Goal: Information Seeking & Learning: Learn about a topic

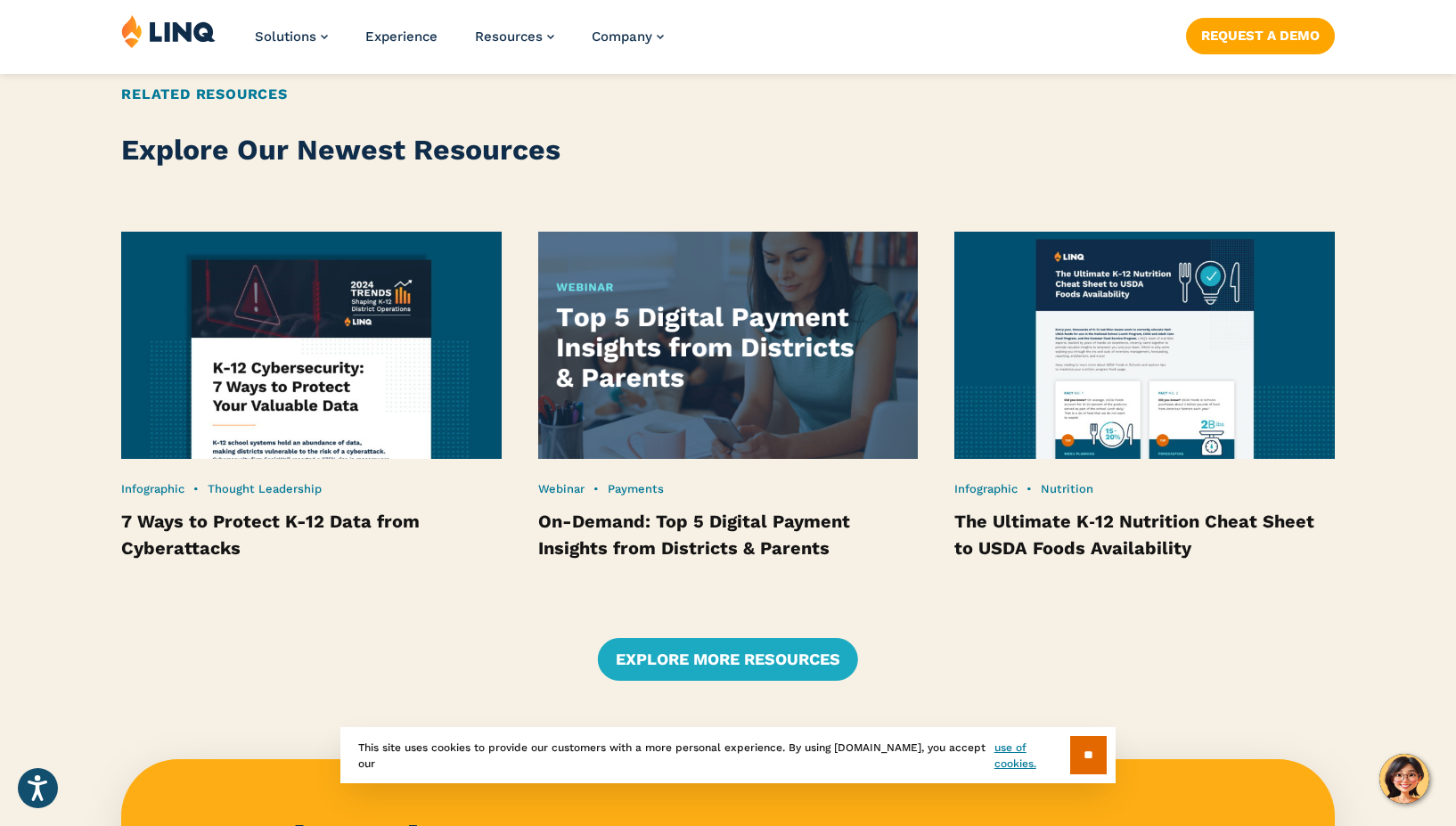
scroll to position [3491, 0]
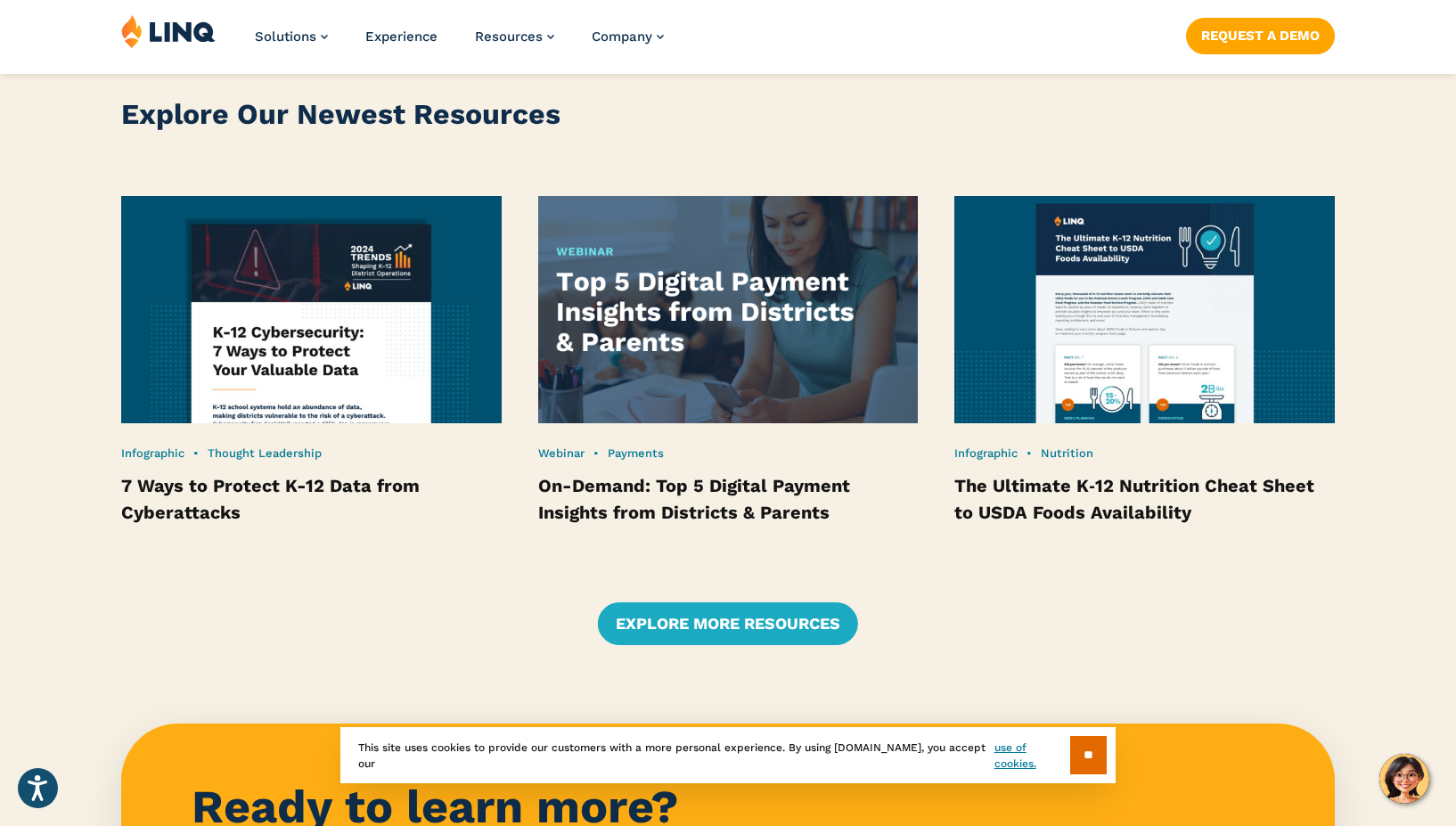
click at [722, 285] on img at bounding box center [728, 309] width 418 height 250
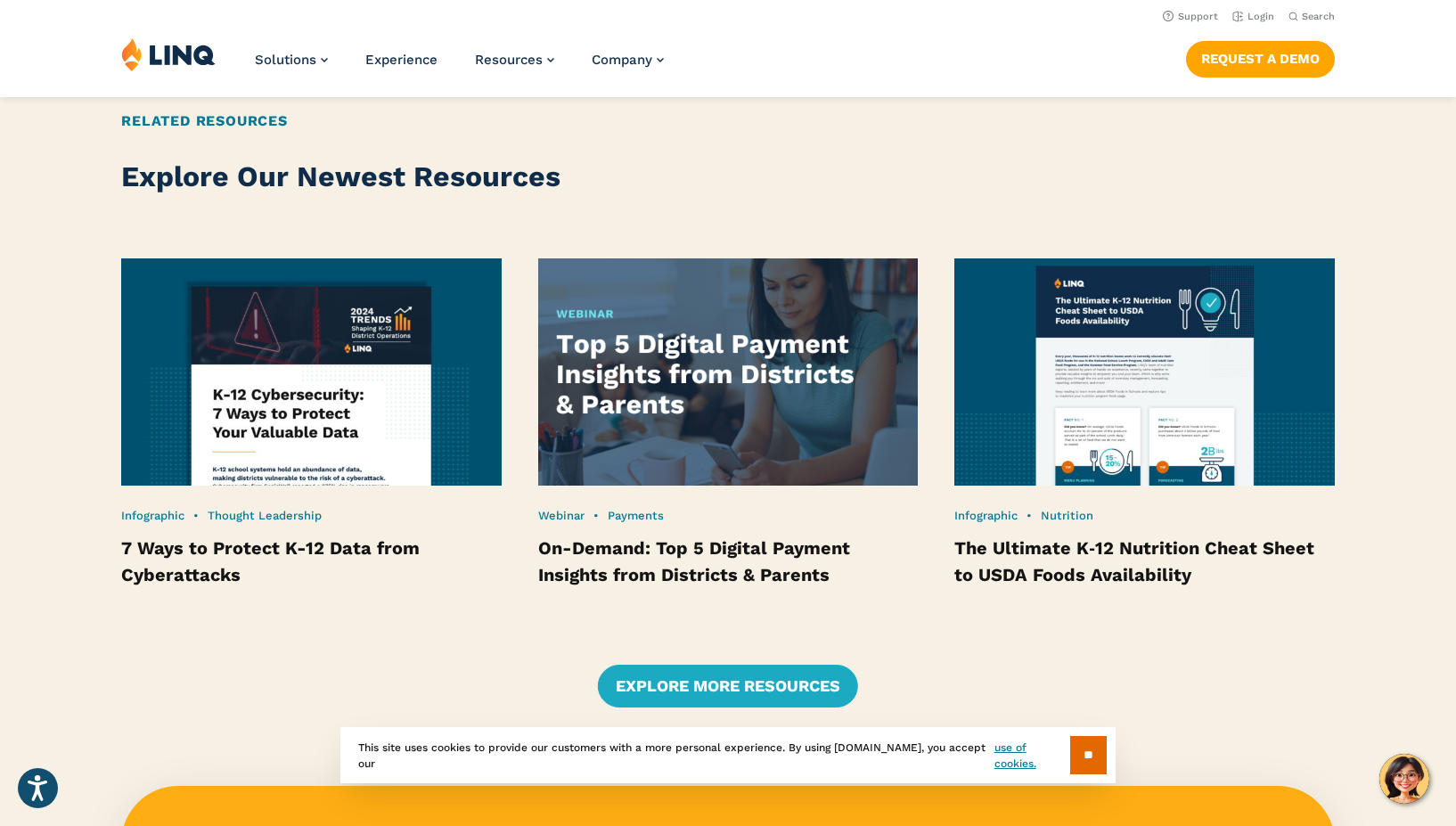
scroll to position [3349, 0]
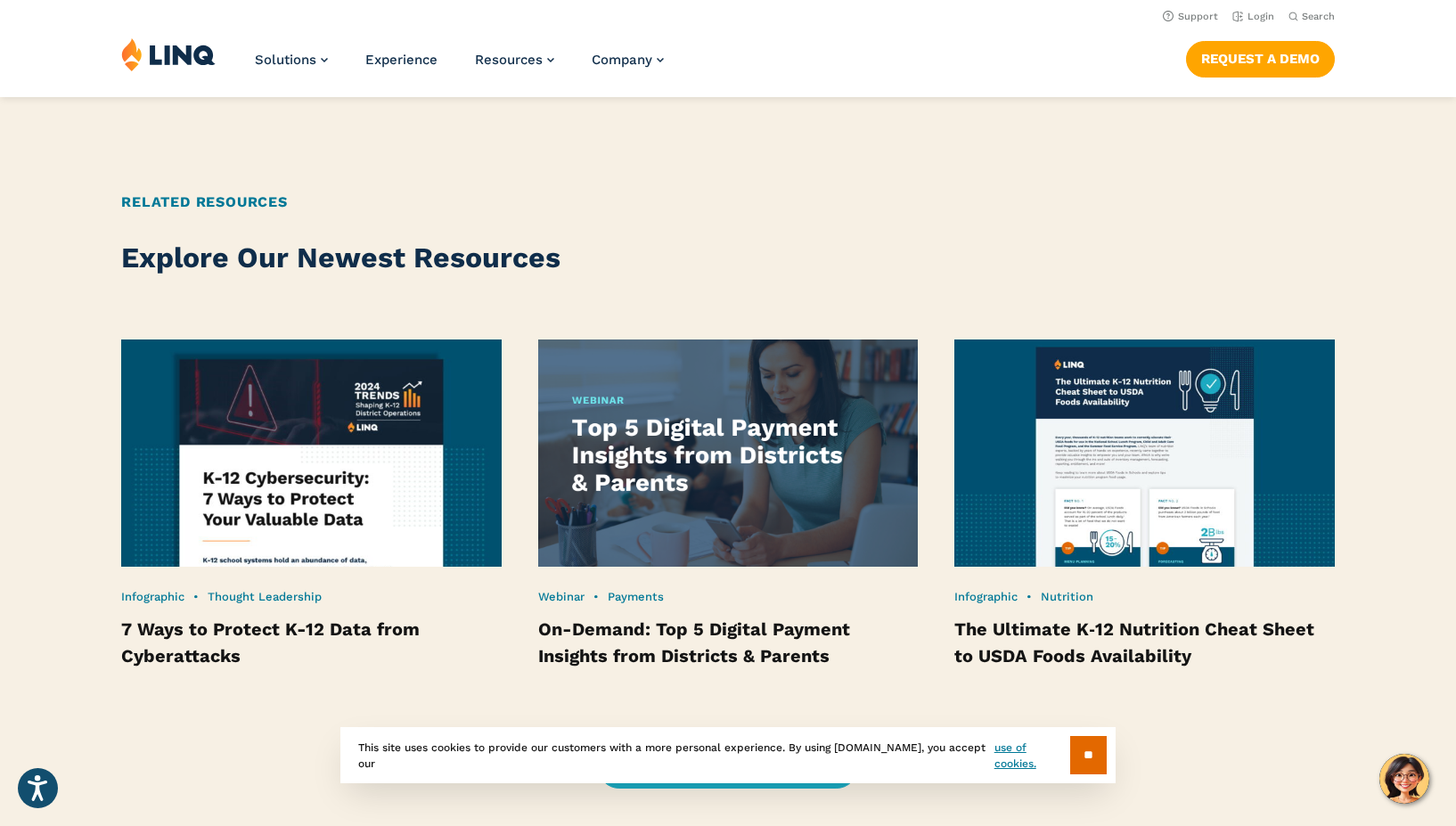
click at [344, 484] on img at bounding box center [311, 452] width 418 height 250
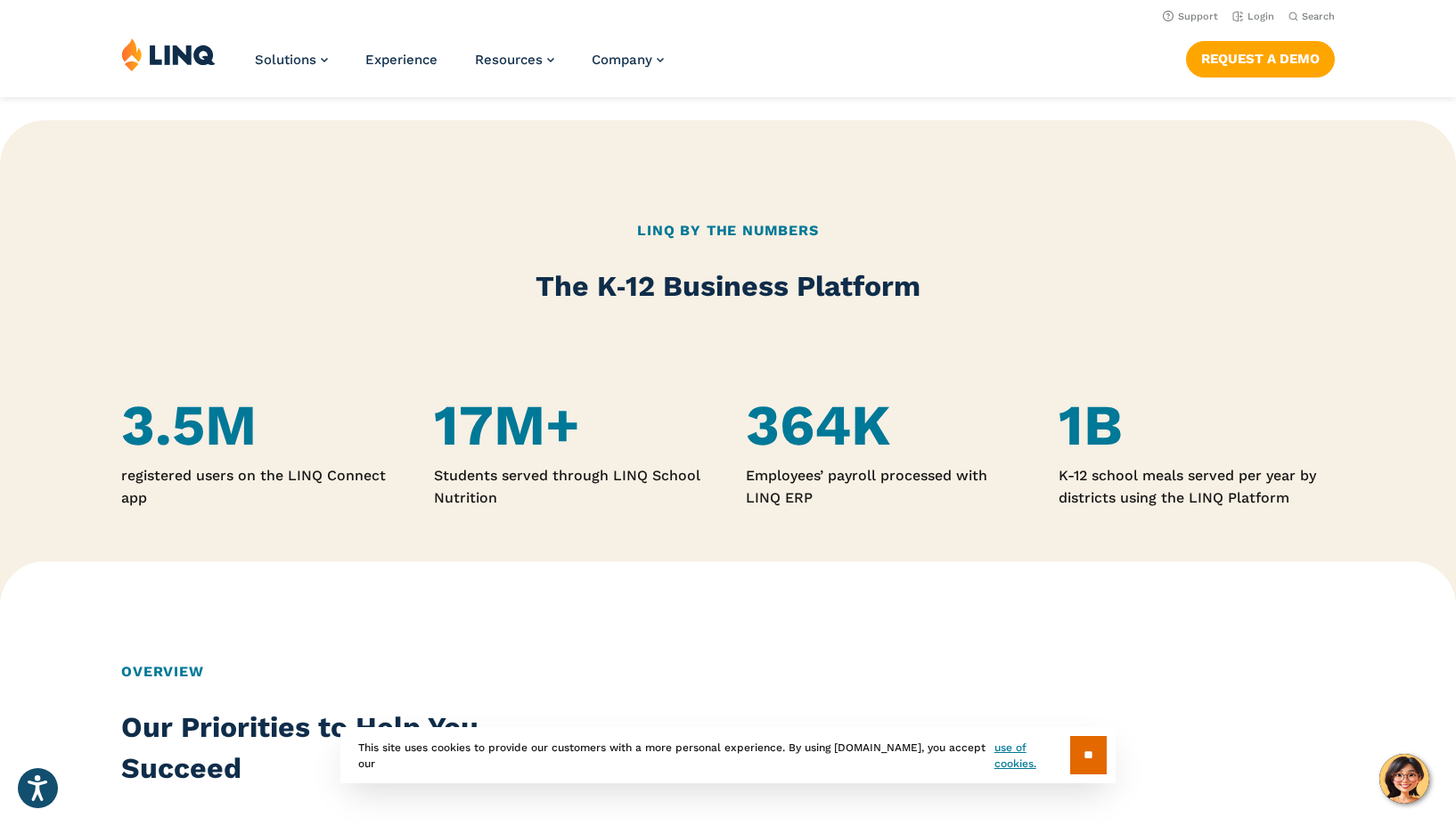
scroll to position [964, 0]
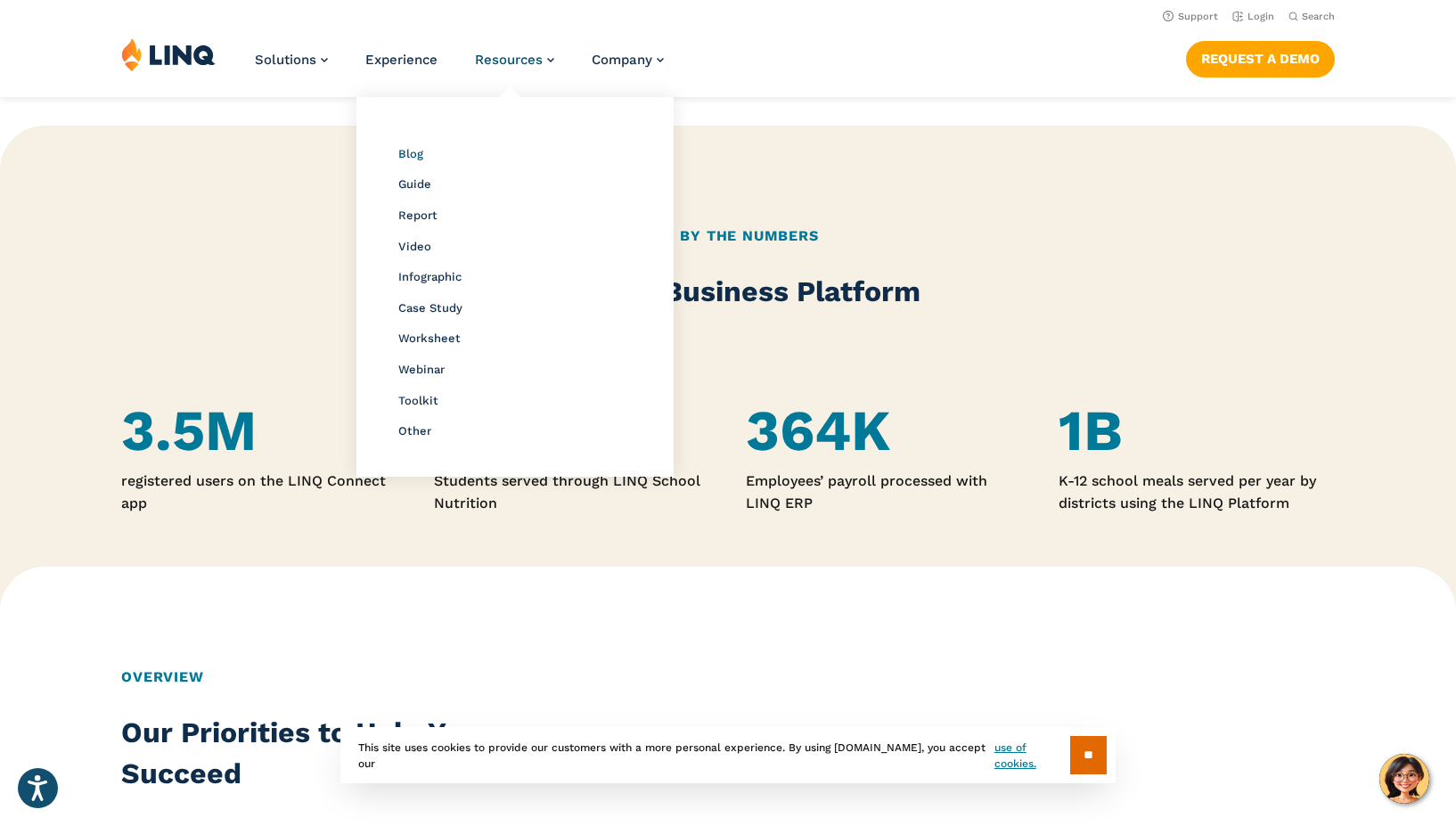
click at [422, 154] on span "Blog" at bounding box center [410, 153] width 25 height 13
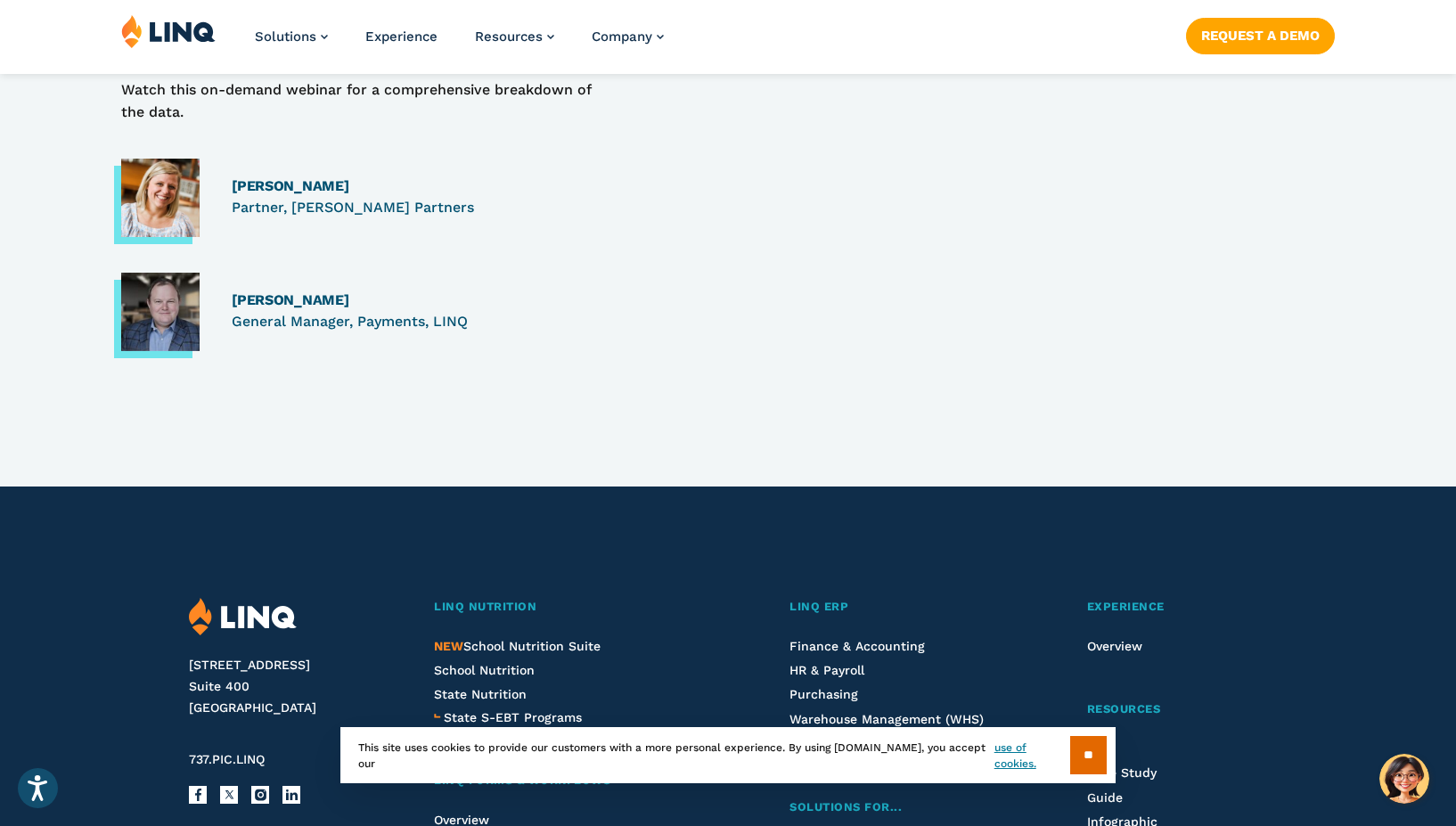
scroll to position [1289, 0]
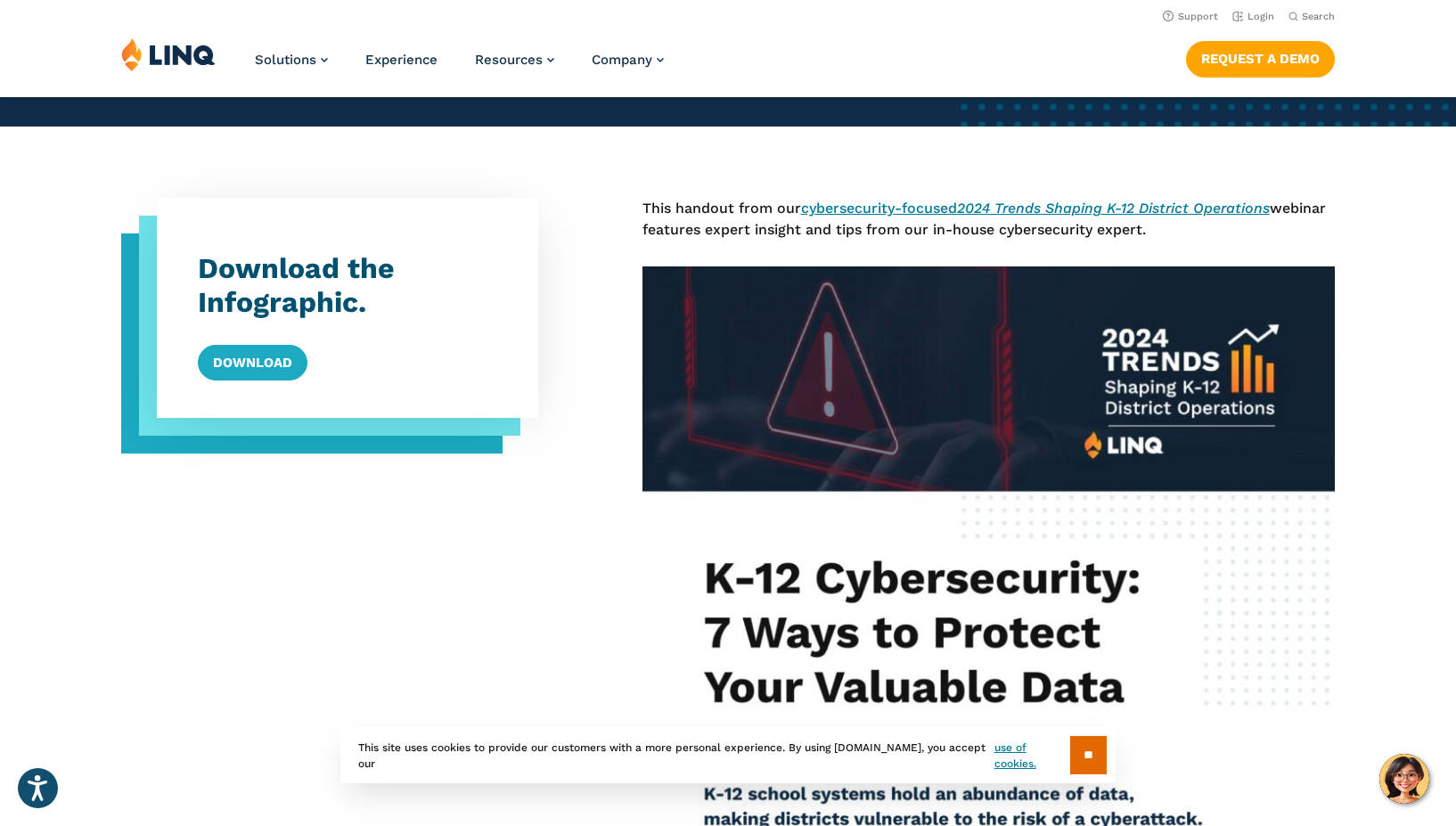
scroll to position [548, 0]
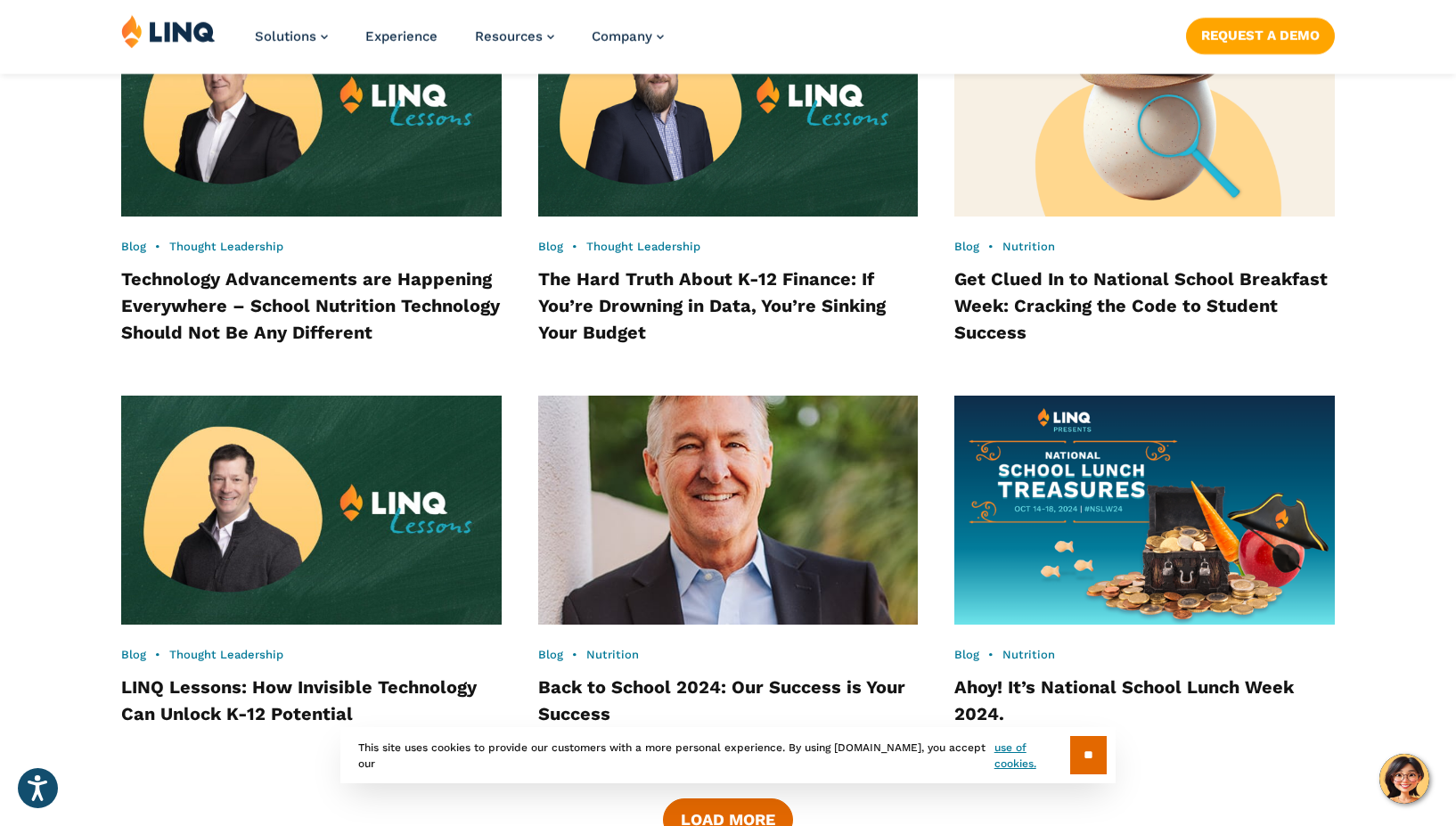
scroll to position [2430, 0]
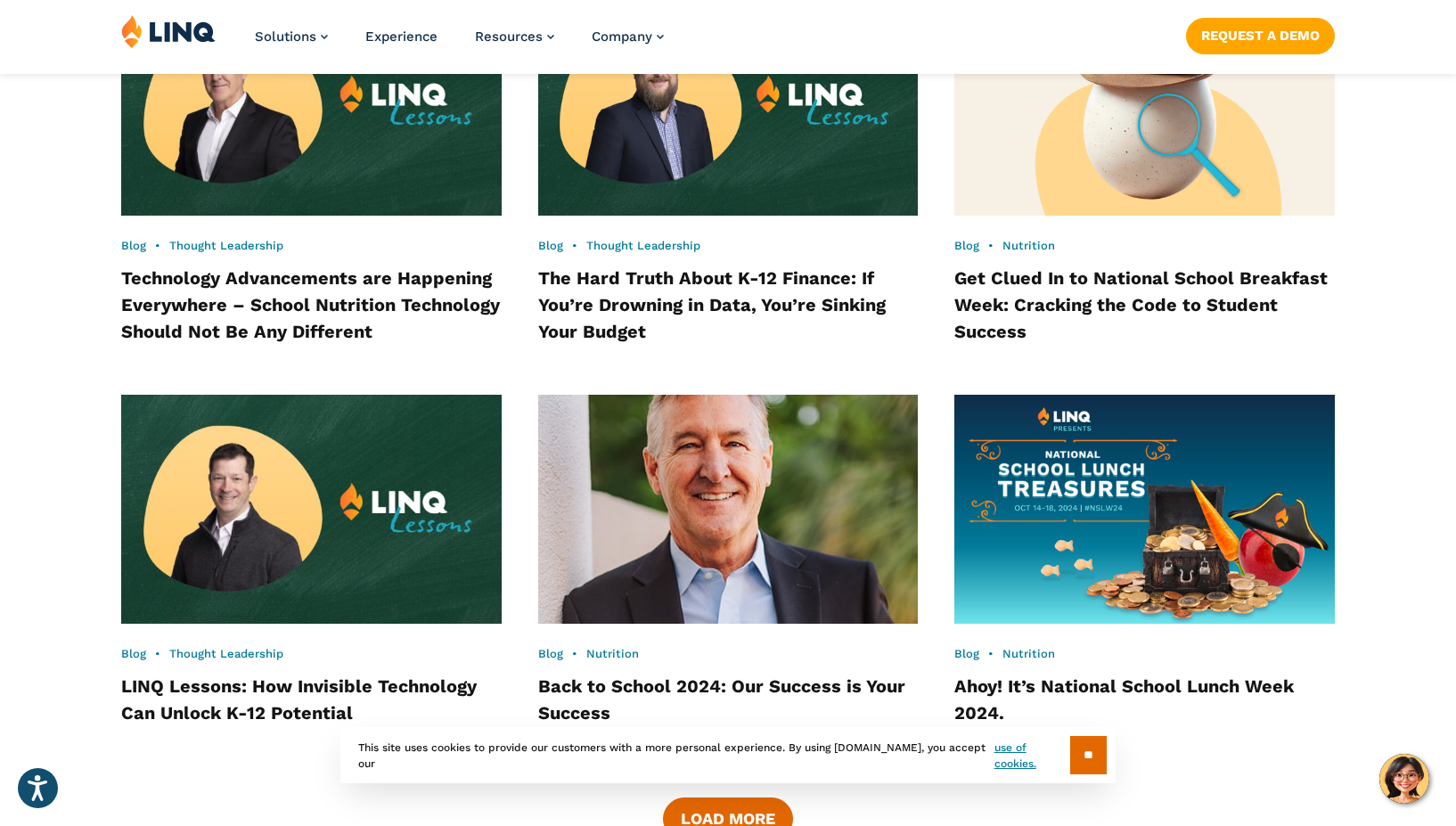
click at [819, 290] on h4 "The Hard Truth About K-12 Finance: If You’re Drowning in Data, You’re Sinking Y…" at bounding box center [729, 304] width 381 height 80
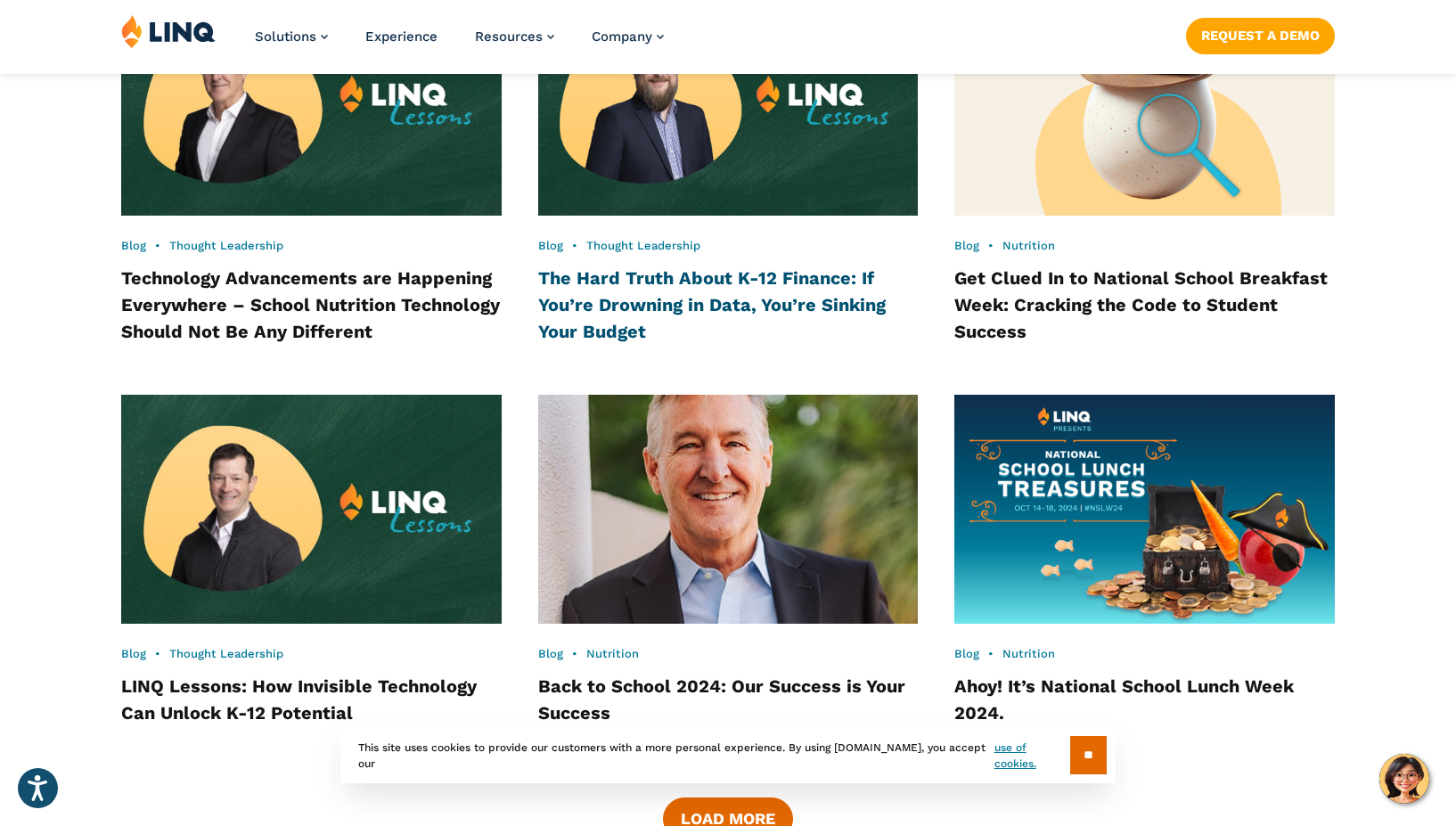
click at [812, 268] on link "The Hard Truth About K-12 Finance: If You’re Drowning in Data, You’re Sinking Y…" at bounding box center [712, 304] width 347 height 75
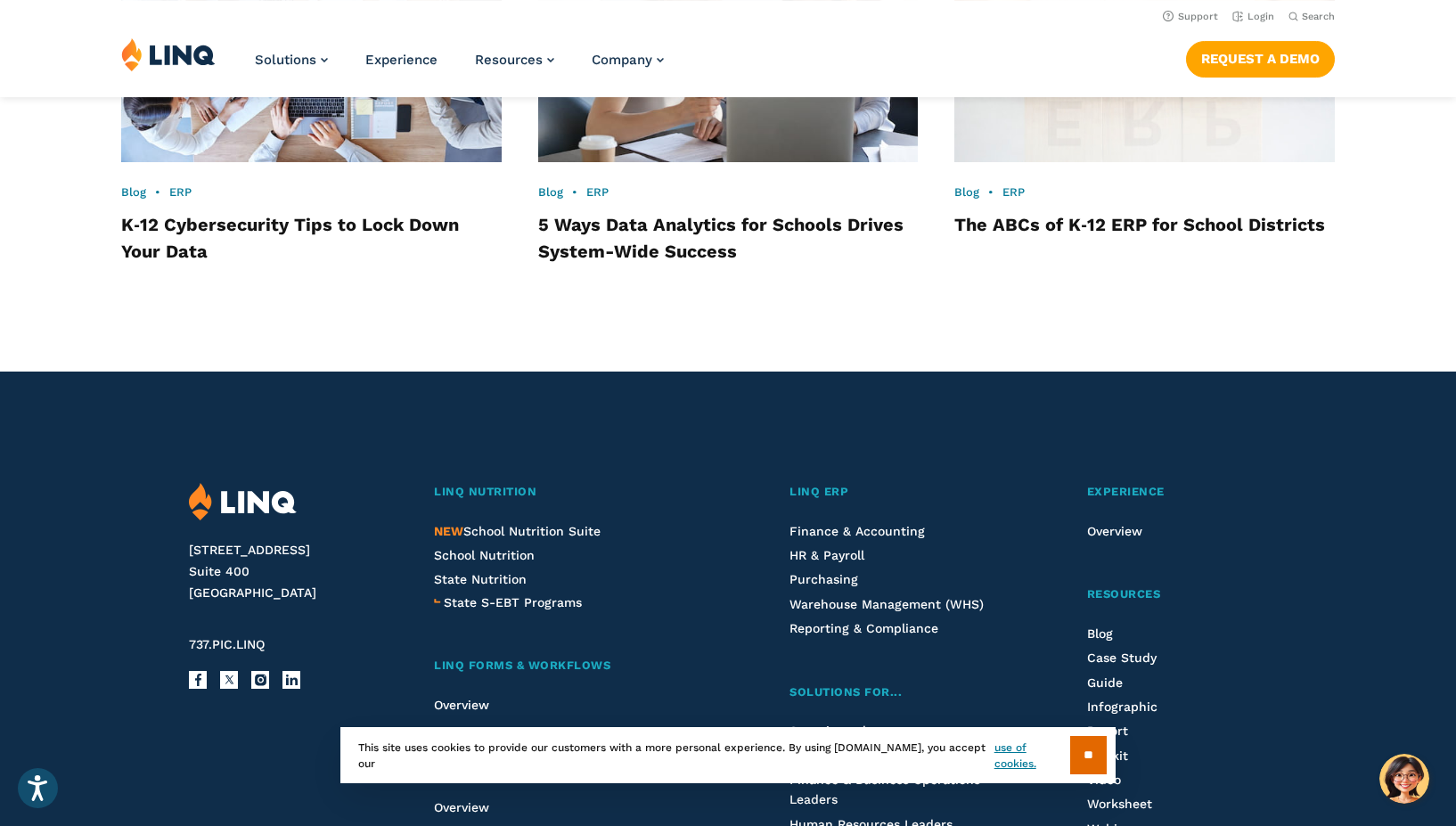
scroll to position [2298, 0]
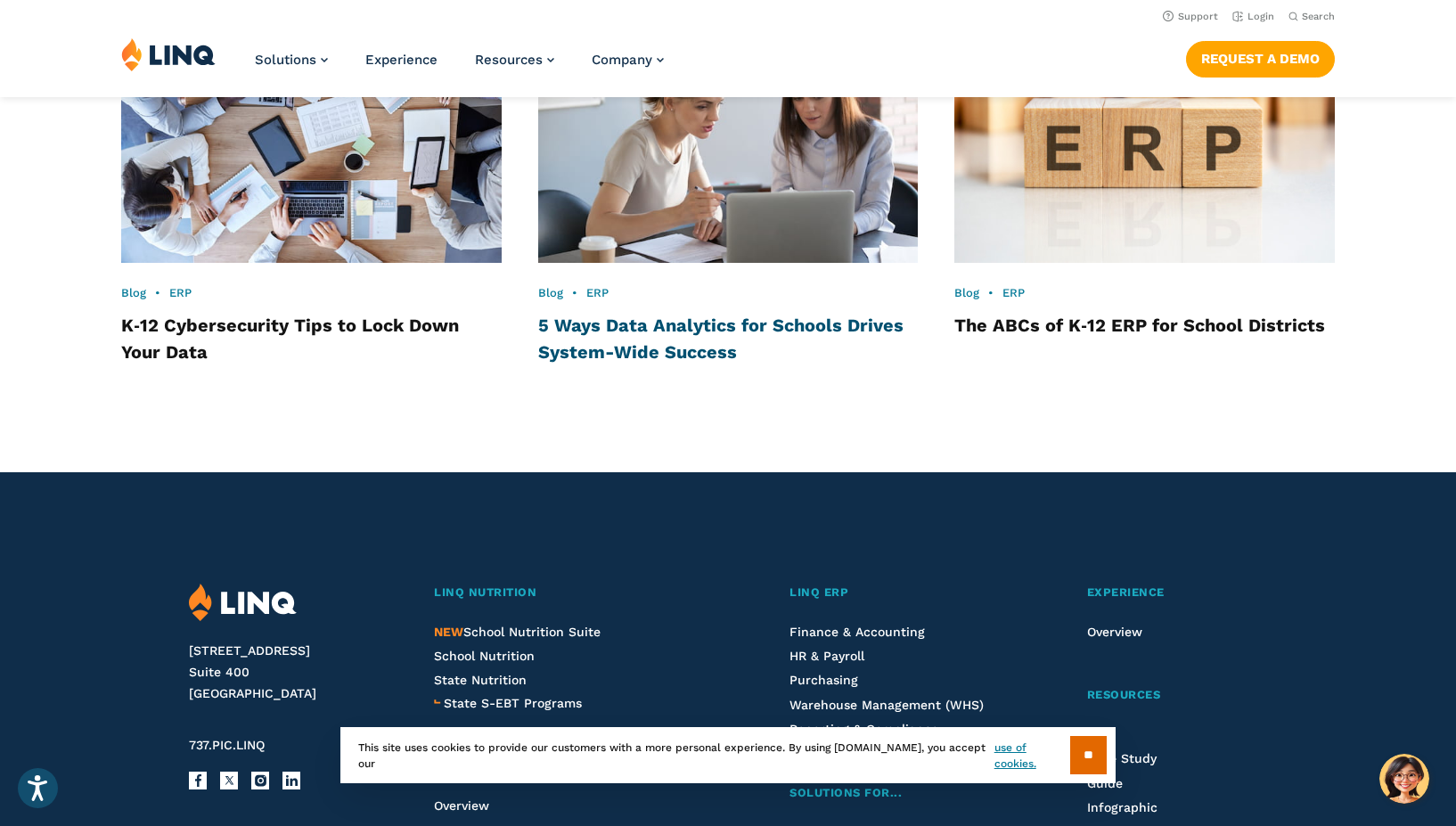
click at [708, 343] on link "5 Ways Data Analytics for Schools Drives System-Wide Success" at bounding box center [722, 339] width 366 height 48
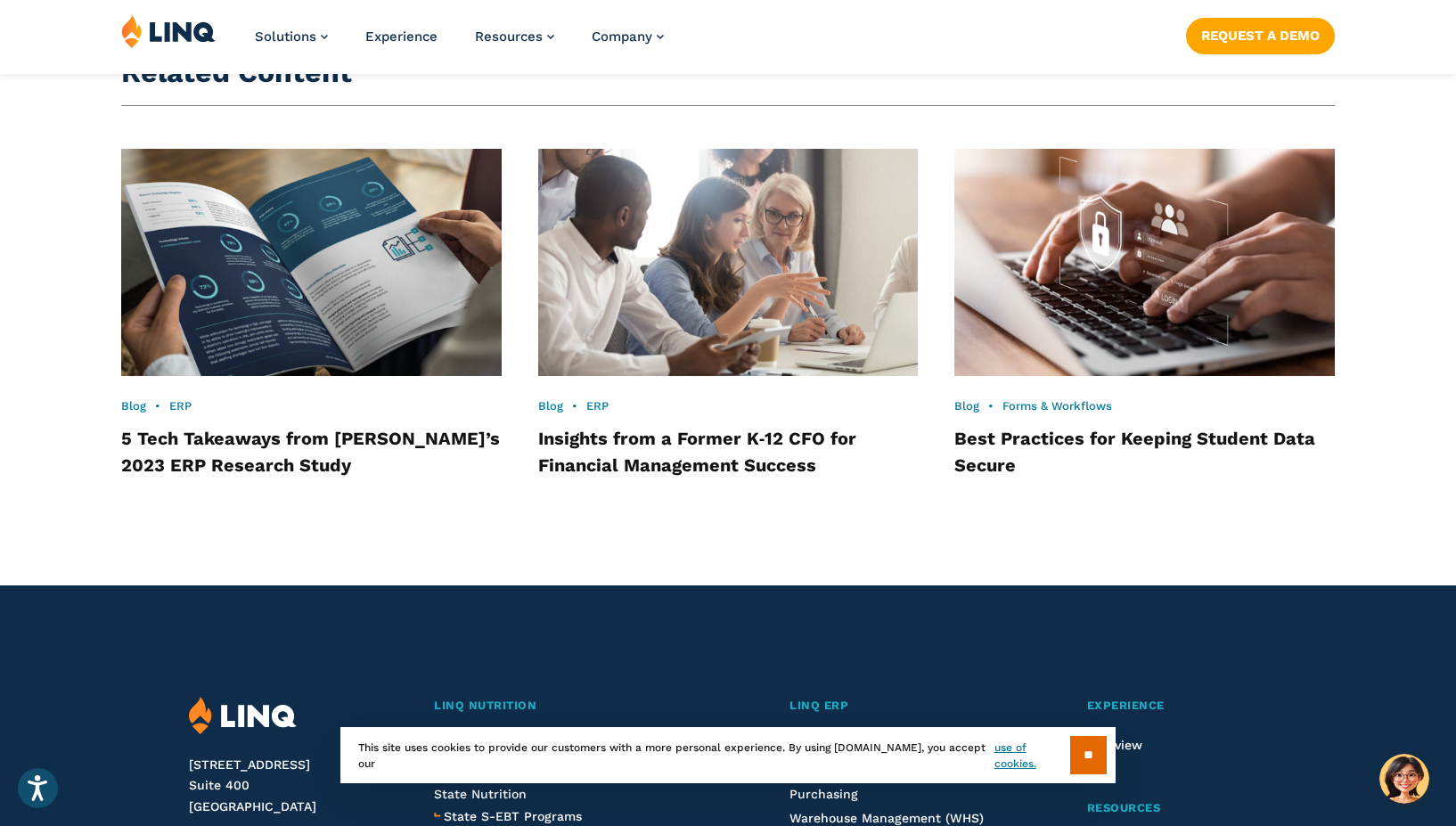
scroll to position [3159, 0]
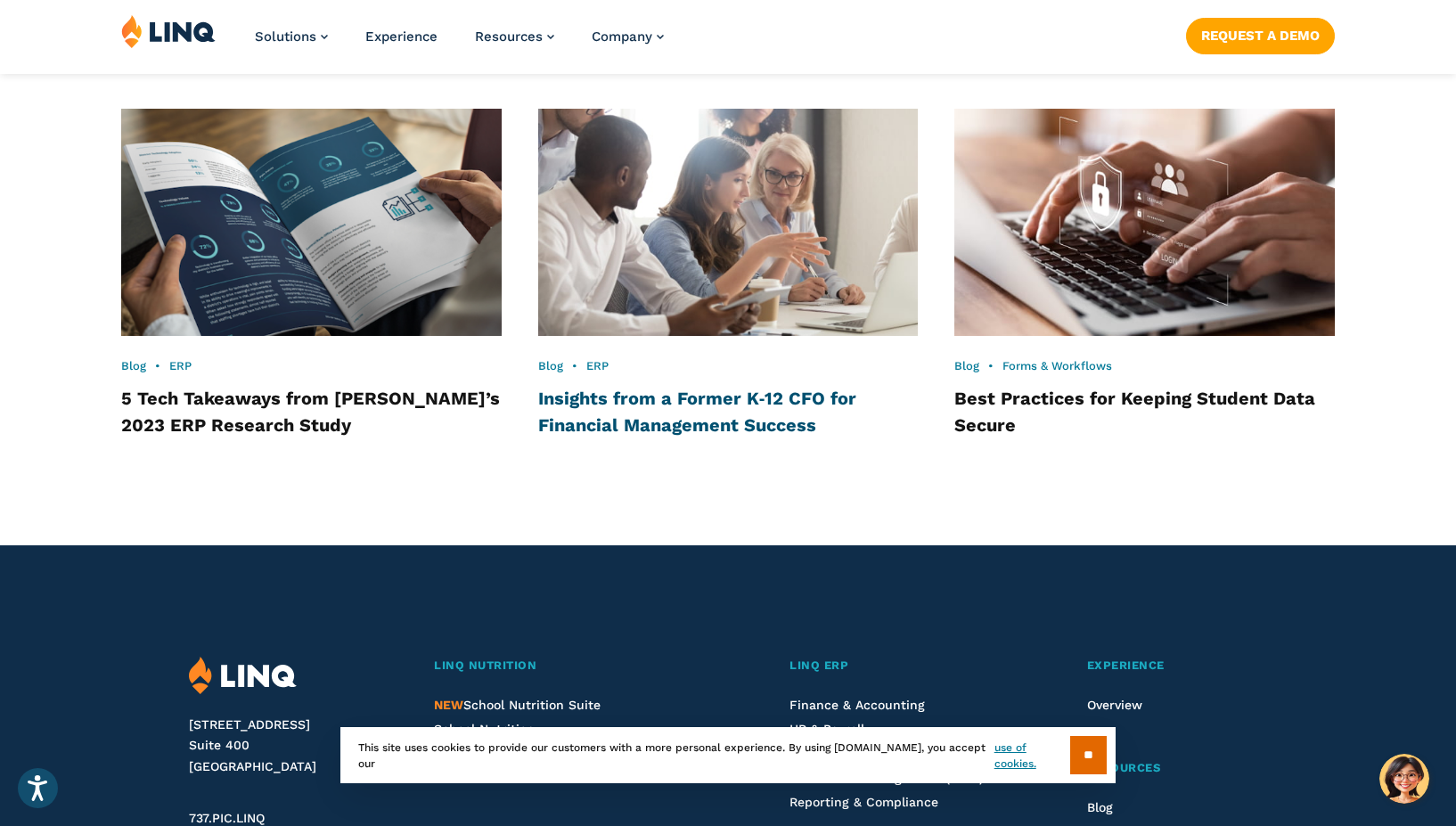
click at [629, 415] on link "Insights from a Former K‑12 CFO for Financial Management Success" at bounding box center [698, 412] width 319 height 48
click at [230, 371] on div "Blog • ERP" at bounding box center [312, 366] width 381 height 16
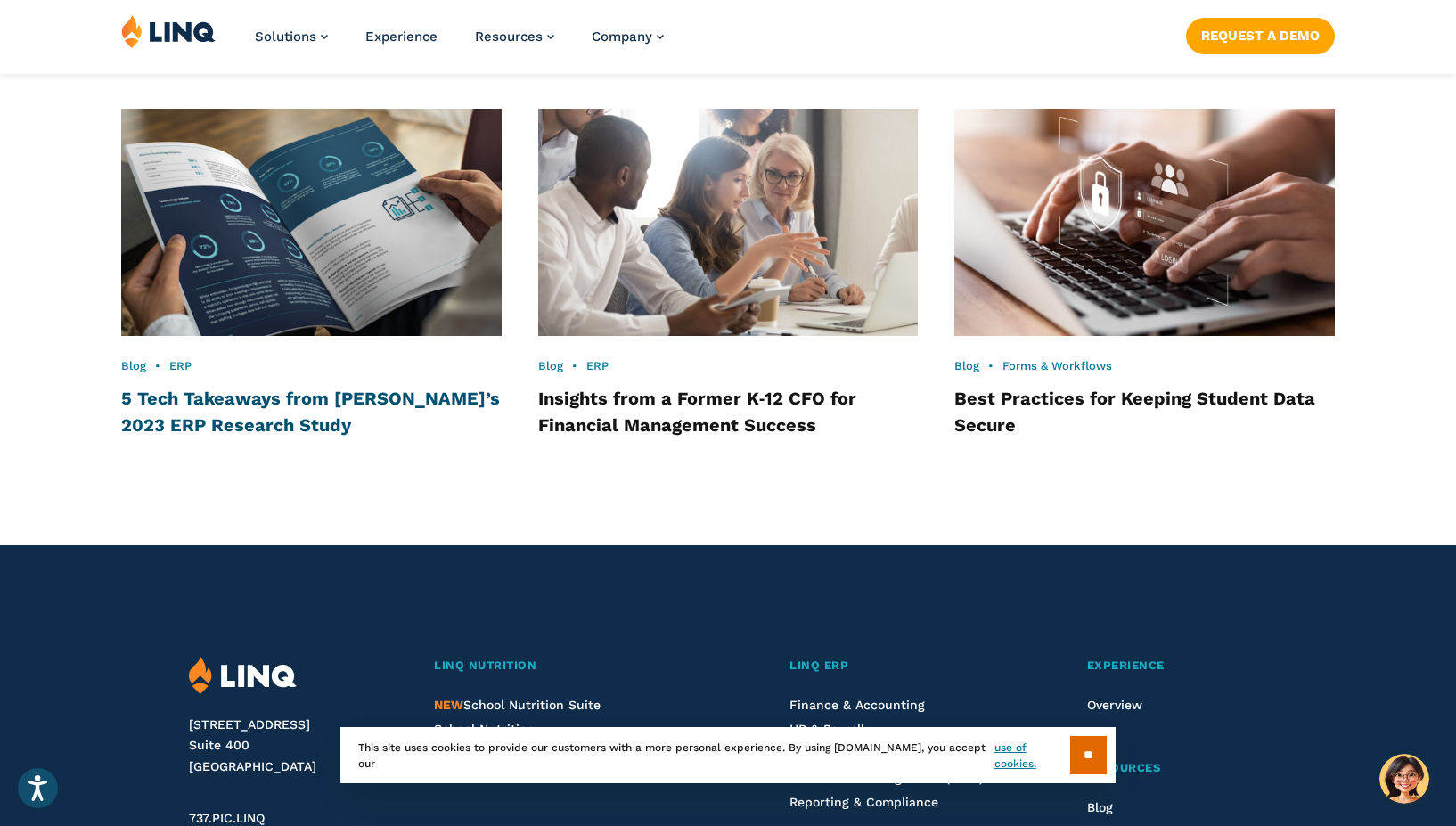
click at [230, 393] on link "5 Tech Takeaways from LINQ’s 2023 ERP Research Study" at bounding box center [311, 412] width 379 height 48
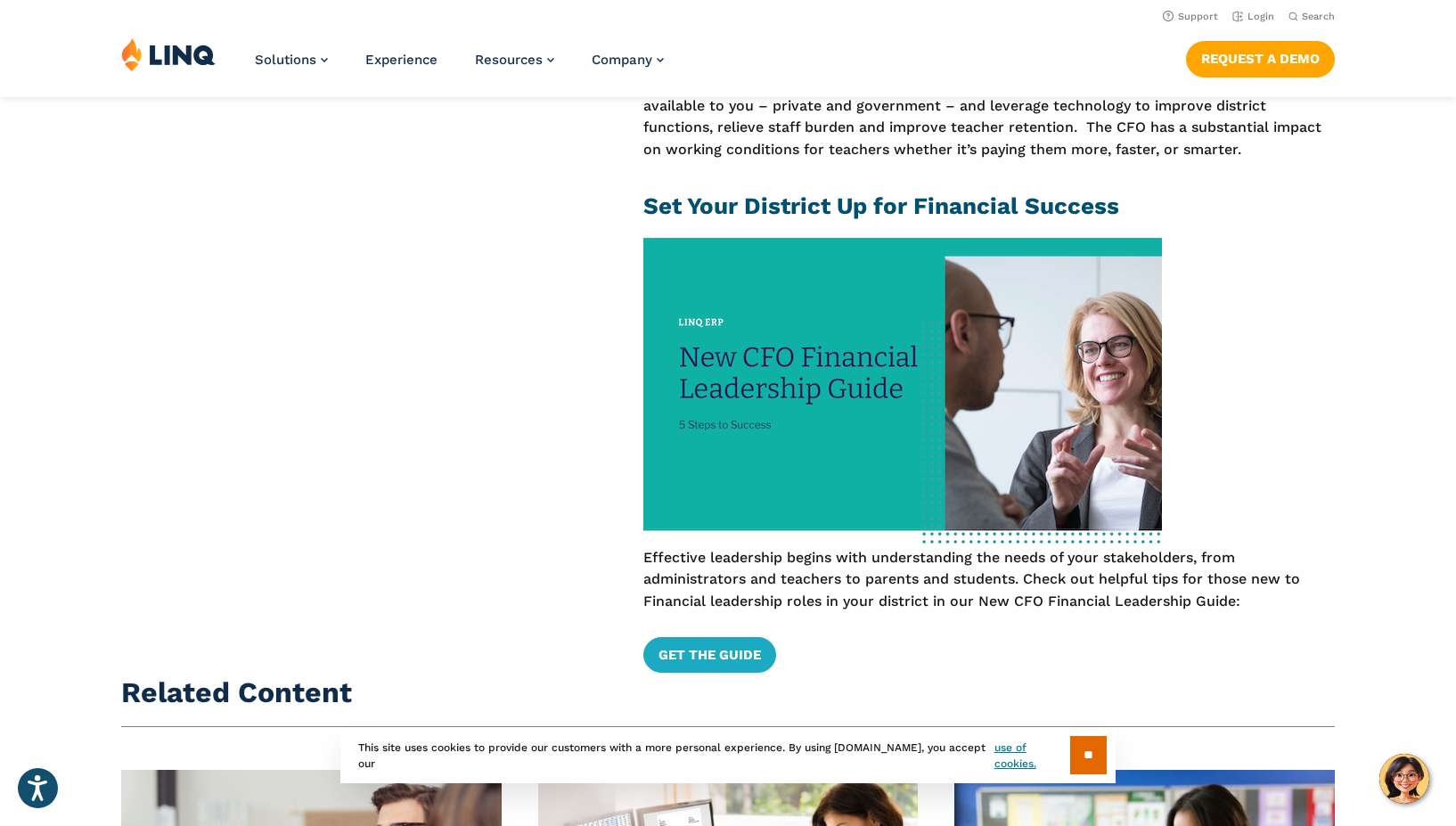
scroll to position [2821, 0]
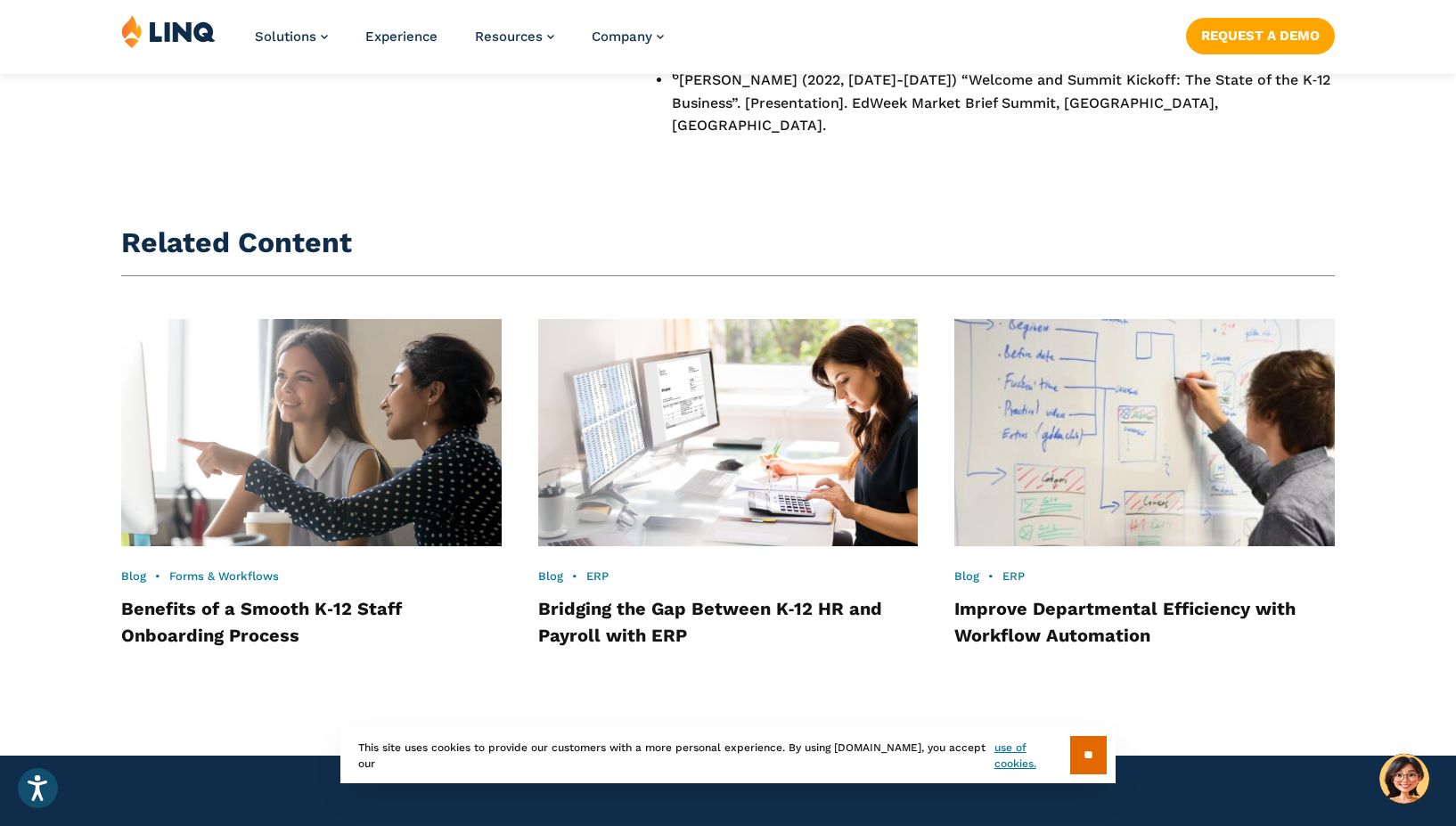
scroll to position [4366, 0]
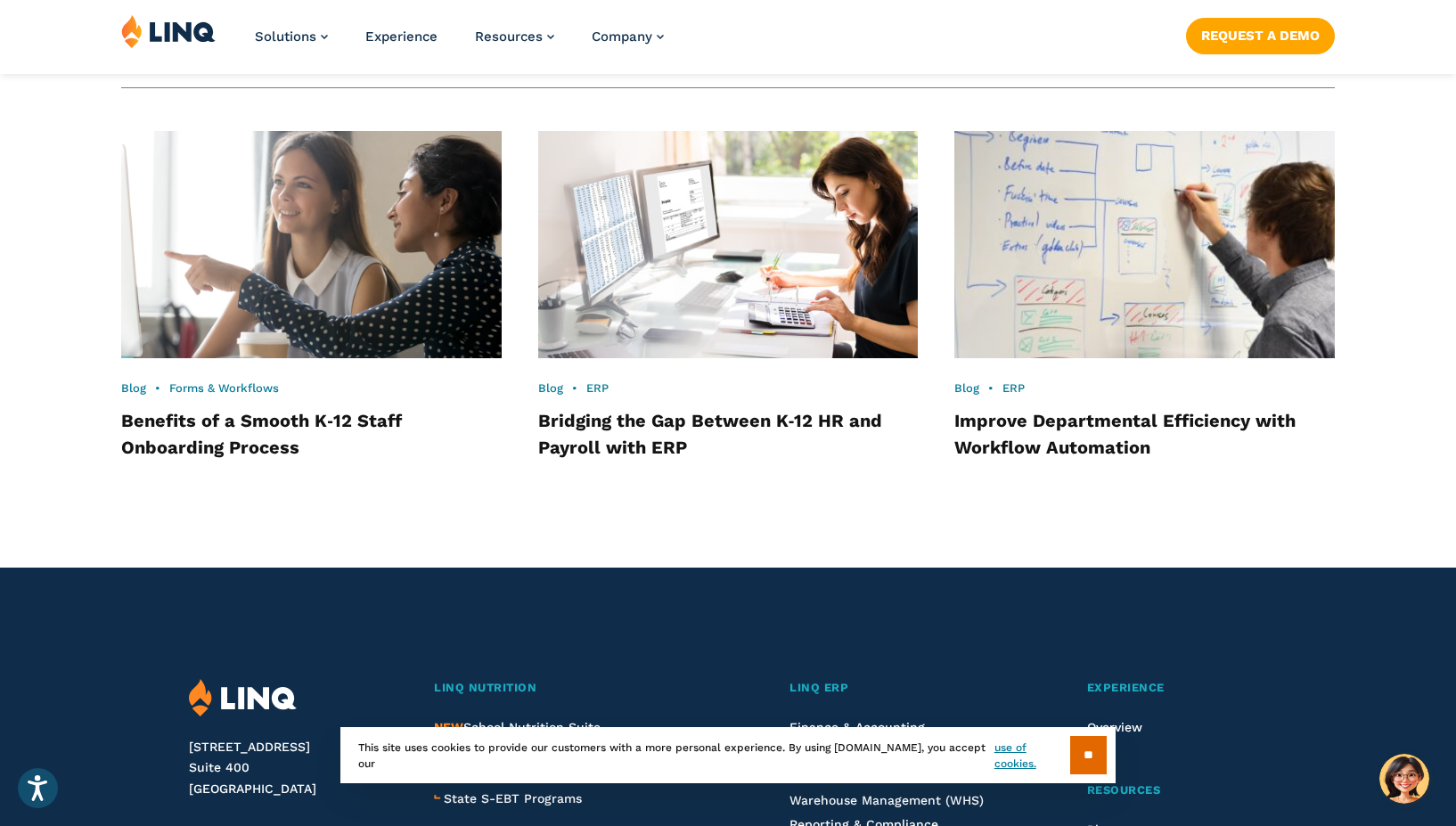
click at [443, 252] on img at bounding box center [311, 244] width 418 height 250
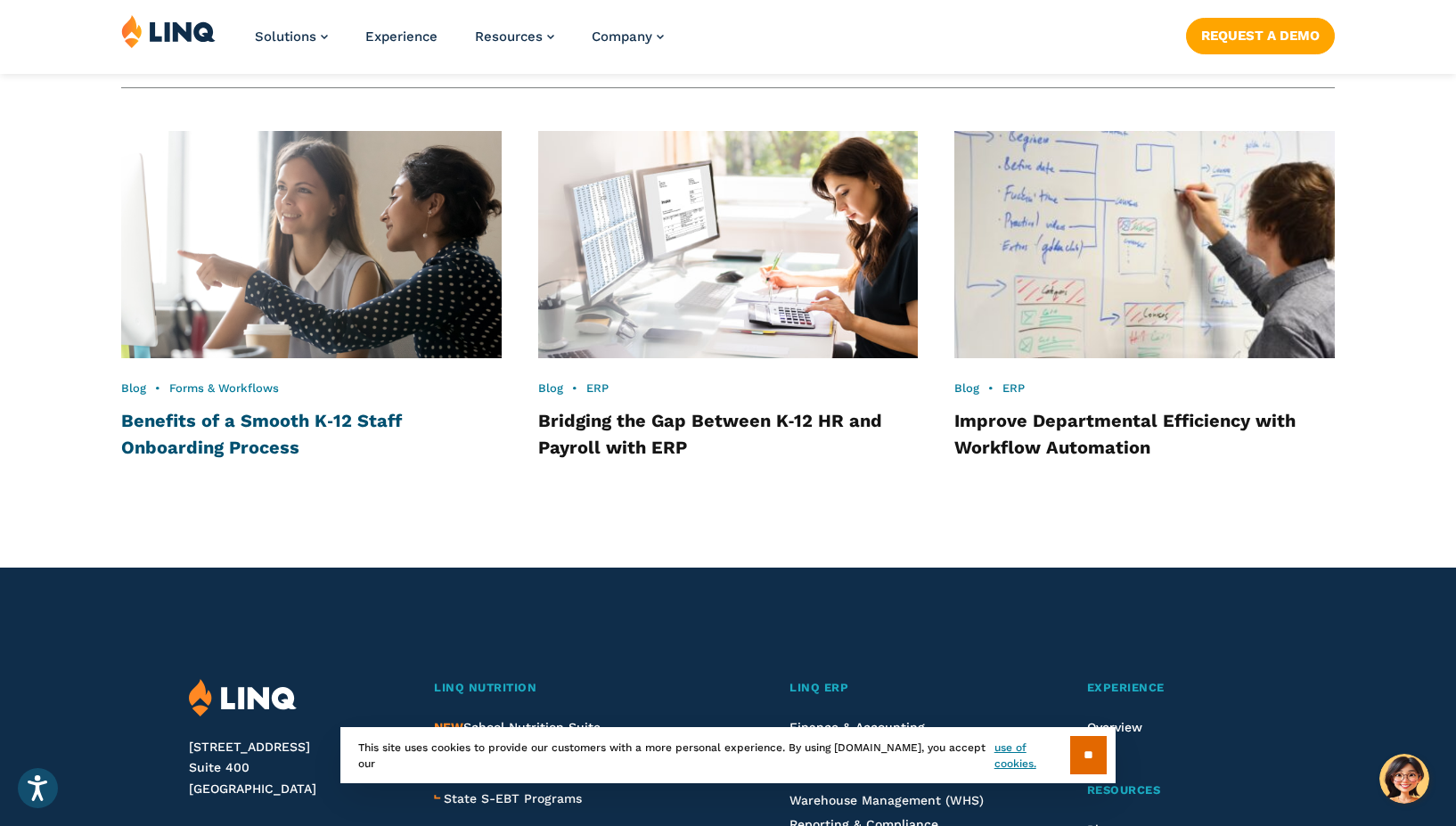
click at [382, 410] on link "Benefits of a Smooth K‑12 Staff Onboarding Process" at bounding box center [262, 434] width 280 height 48
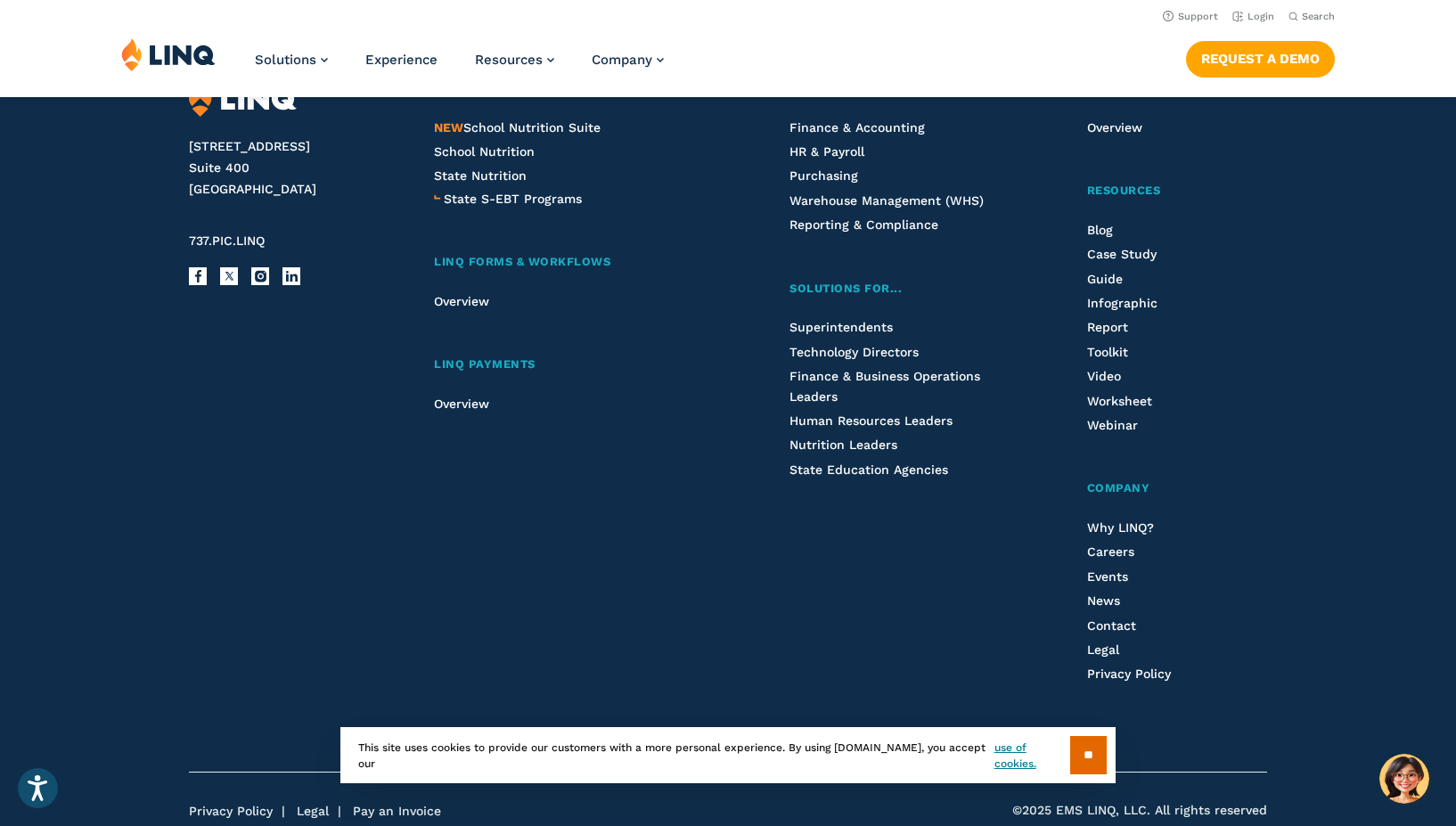
scroll to position [1267, 0]
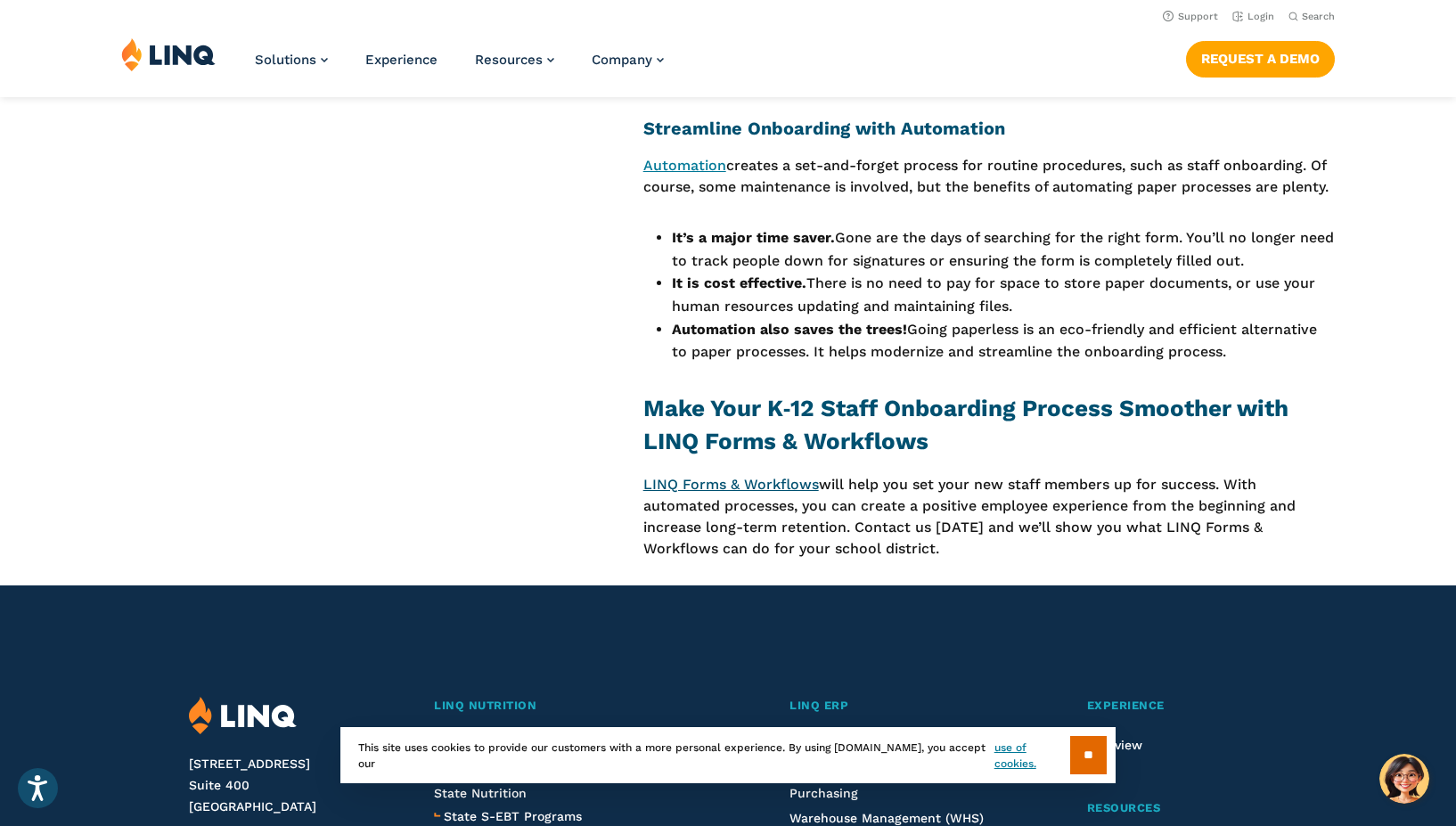
click at [685, 482] on link "LINQ Forms & Workflows" at bounding box center [731, 484] width 176 height 17
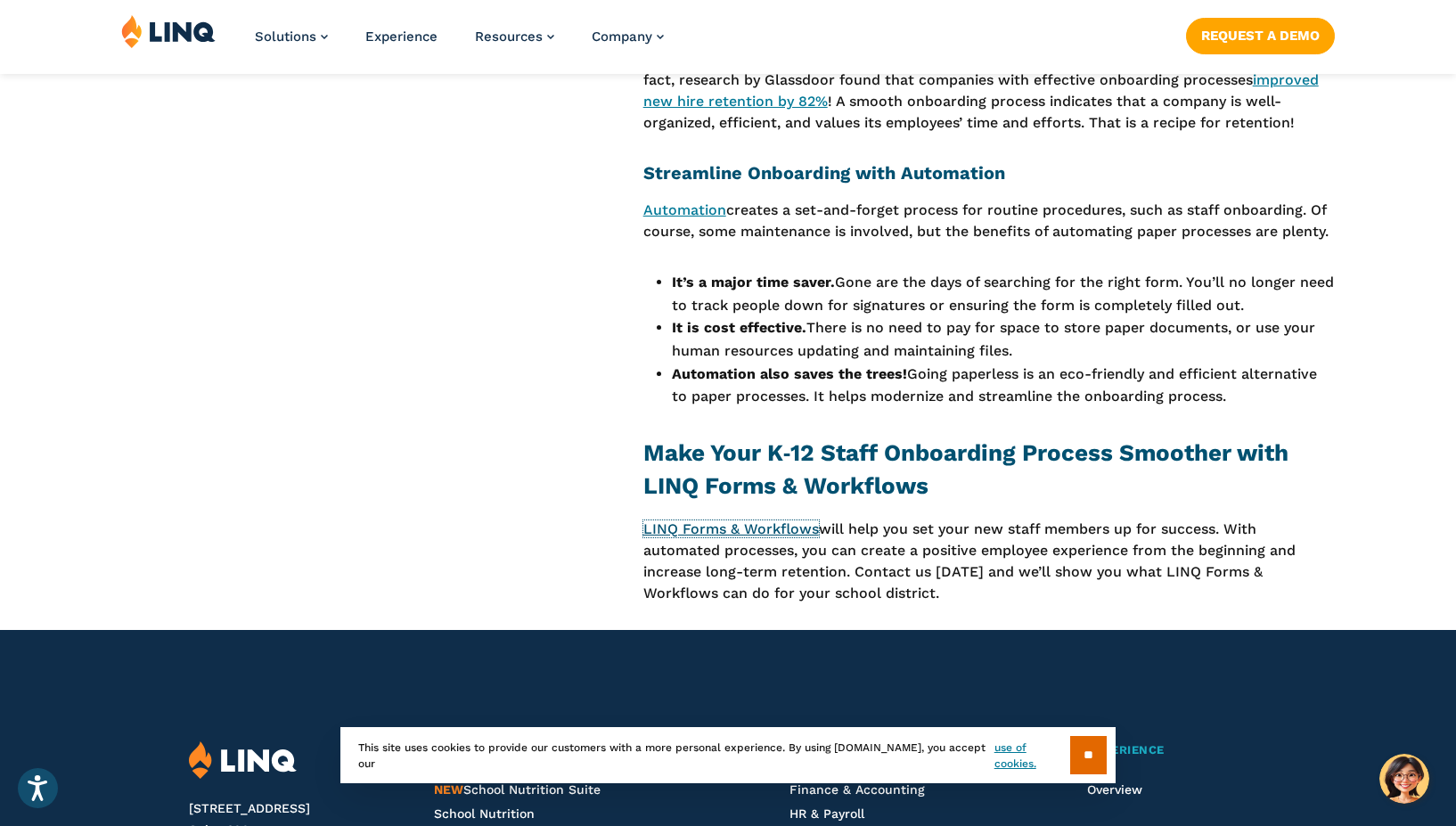
scroll to position [1225, 0]
